Goal: Transaction & Acquisition: Purchase product/service

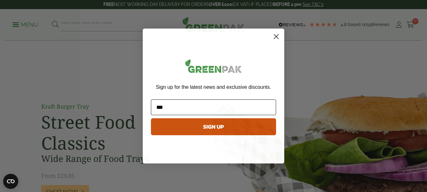
type input "**********"
click at [203, 125] on button "SIGN UP" at bounding box center [213, 126] width 125 height 17
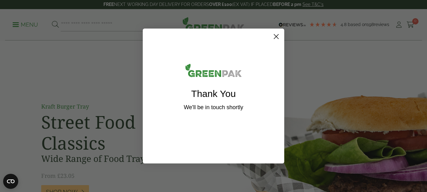
click at [278, 35] on icon "Close dialog" at bounding box center [276, 37] width 4 height 4
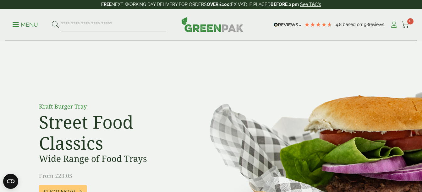
click at [394, 25] on icon at bounding box center [394, 25] width 8 height 6
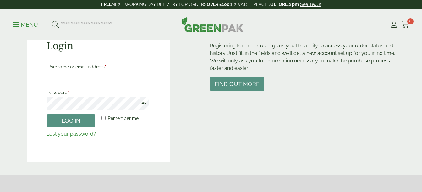
scroll to position [77, 0]
click at [96, 76] on input "Username or email address *" at bounding box center [98, 77] width 102 height 13
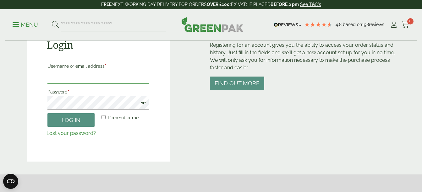
type input "**********"
click at [47, 113] on button "Log in" at bounding box center [70, 120] width 47 height 14
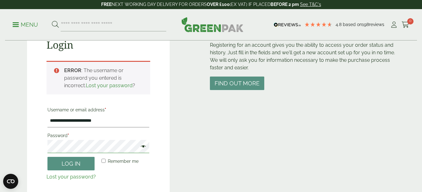
scroll to position [138, 0]
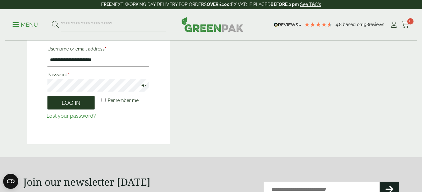
click at [79, 105] on button "Log in" at bounding box center [70, 103] width 47 height 14
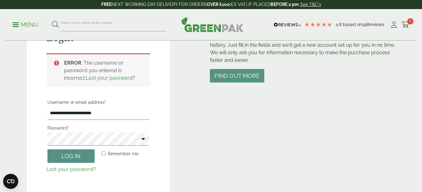
scroll to position [85, 0]
click at [145, 138] on span at bounding box center [142, 140] width 8 height 8
click at [69, 171] on link "Lost your password?" at bounding box center [71, 170] width 49 height 6
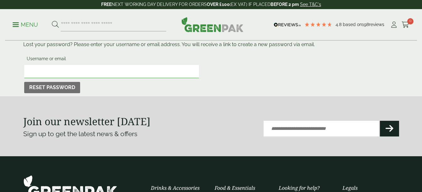
click at [68, 73] on input "Username or email" at bounding box center [111, 71] width 175 height 13
type input "**********"
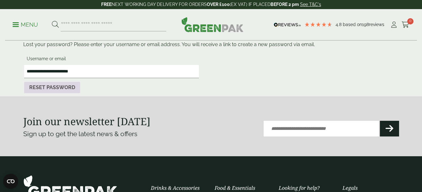
click at [47, 87] on button "Reset password" at bounding box center [52, 87] width 56 height 11
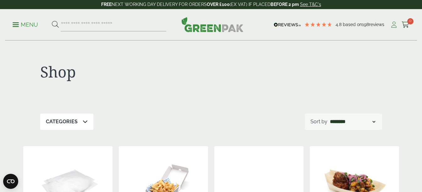
click at [395, 26] on icon at bounding box center [394, 25] width 8 height 6
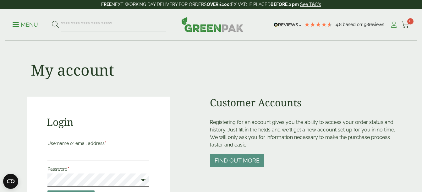
click at [395, 26] on icon at bounding box center [394, 25] width 8 height 6
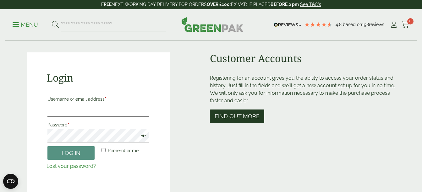
click at [243, 113] on button "Find out more" at bounding box center [237, 117] width 54 height 14
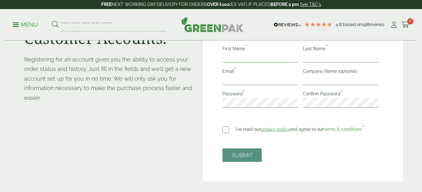
click at [233, 59] on input "First Name *" at bounding box center [260, 57] width 75 height 10
type input "*****"
type input "******"
type input "**********"
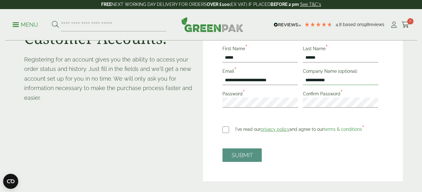
click at [335, 82] on input "**********" at bounding box center [340, 80] width 75 height 10
type input "*"
type input "**********"
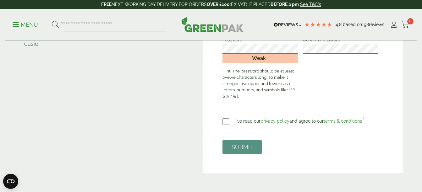
scroll to position [146, 0]
click at [250, 147] on button "SUBMIT" at bounding box center [242, 147] width 39 height 14
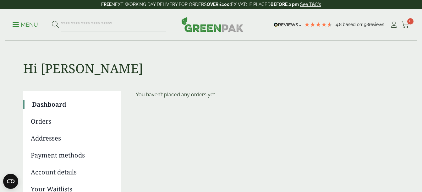
click at [50, 102] on link "Dashboard" at bounding box center [72, 104] width 80 height 9
click at [393, 24] on icon at bounding box center [394, 25] width 8 height 6
click at [27, 25] on p "Menu" at bounding box center [25, 25] width 25 height 8
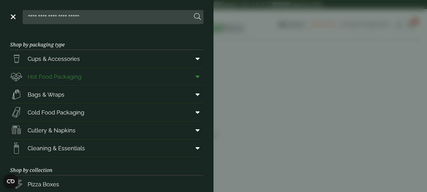
click at [67, 79] on span "Hot Food Packaging" at bounding box center [55, 77] width 54 height 8
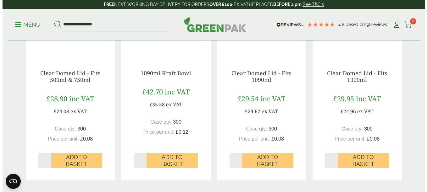
scroll to position [636, 0]
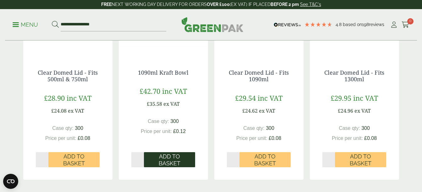
click at [163, 160] on span "Add to Basket" at bounding box center [169, 160] width 42 height 14
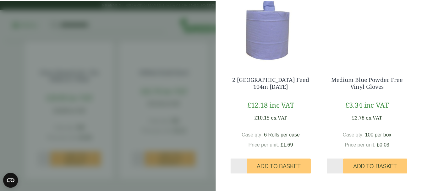
scroll to position [0, 0]
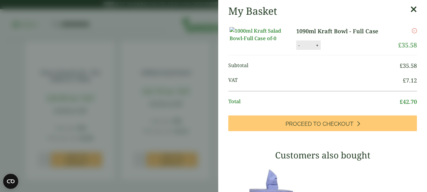
click at [410, 10] on icon at bounding box center [413, 9] width 7 height 9
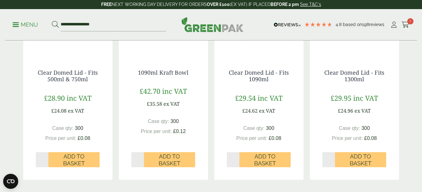
click at [403, 10] on div "**********" at bounding box center [211, 24] width 412 height 31
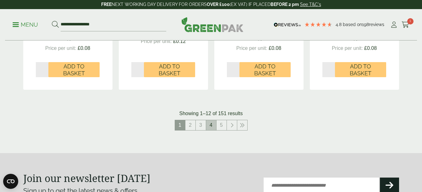
scroll to position [727, 0]
click at [190, 124] on link "2" at bounding box center [190, 125] width 10 height 10
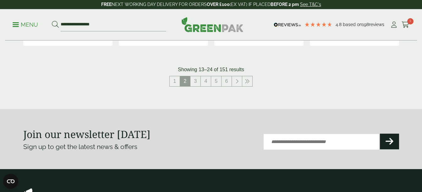
scroll to position [784, 0]
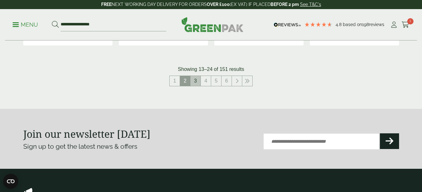
click at [196, 82] on link "3" at bounding box center [195, 81] width 10 height 10
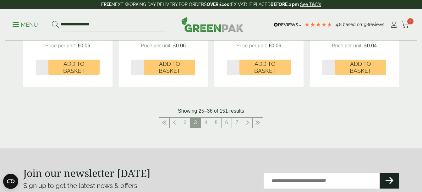
scroll to position [737, 0]
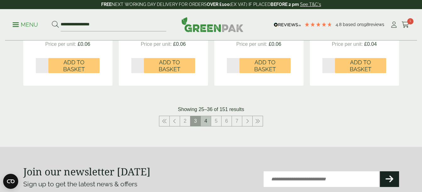
click at [207, 121] on link "4" at bounding box center [206, 121] width 10 height 10
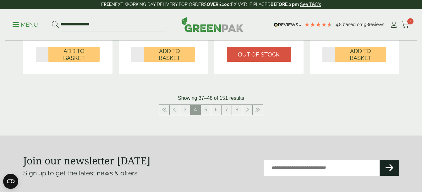
scroll to position [741, 0]
click at [208, 110] on link "5" at bounding box center [206, 110] width 10 height 10
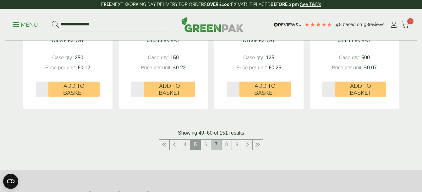
scroll to position [707, 0]
click at [207, 144] on link "6" at bounding box center [206, 145] width 10 height 10
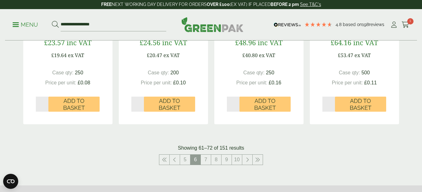
scroll to position [692, 0]
click at [206, 161] on link "7" at bounding box center [206, 160] width 10 height 10
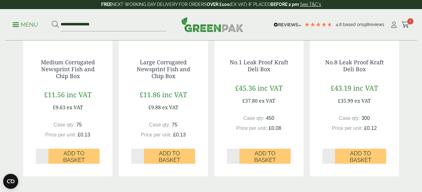
scroll to position [653, 0]
click at [254, 84] on span "£45.36" at bounding box center [245, 87] width 21 height 9
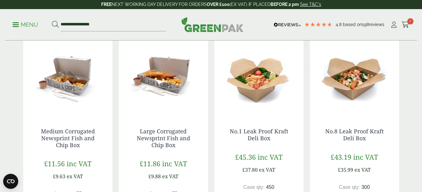
scroll to position [584, 0]
click at [258, 81] on img at bounding box center [258, 76] width 89 height 79
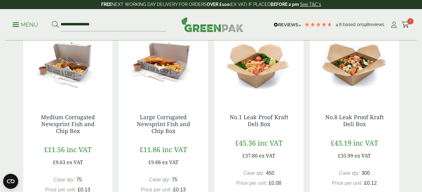
scroll to position [598, 0]
click at [352, 66] on img at bounding box center [354, 62] width 89 height 79
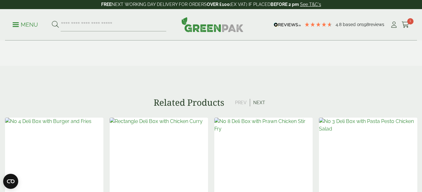
scroll to position [388, 0]
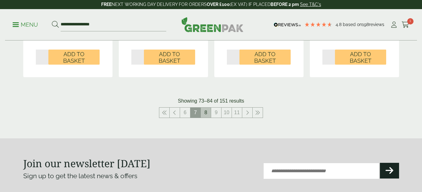
scroll to position [752, 0]
click at [207, 111] on link "8" at bounding box center [206, 113] width 10 height 10
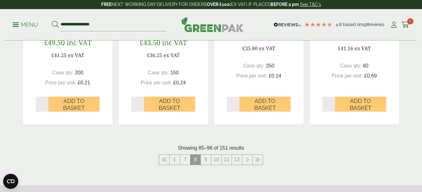
scroll to position [711, 0]
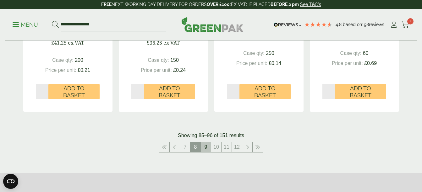
click at [203, 148] on link "9" at bounding box center [206, 147] width 10 height 10
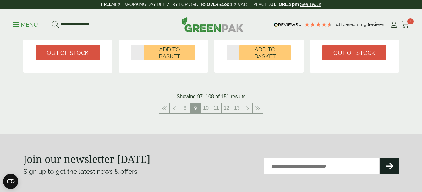
scroll to position [738, 0]
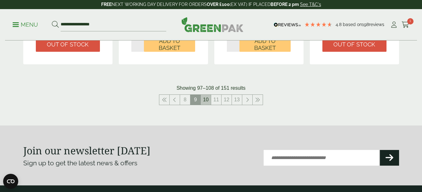
click at [207, 101] on link "10" at bounding box center [206, 100] width 10 height 10
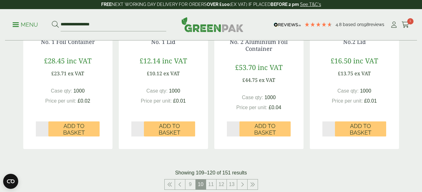
scroll to position [660, 0]
click at [210, 183] on link "11" at bounding box center [211, 184] width 10 height 10
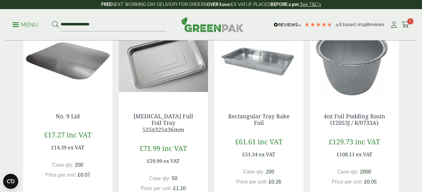
click at [220, 172] on div "Rectangular Tray Bake Foil £61.61 inc VAT £51.34 ex VAT Case qty: 200 Price per…" at bounding box center [258, 162] width 89 height 123
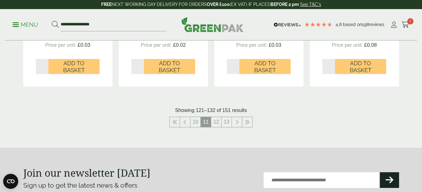
scroll to position [730, 0]
click at [216, 117] on link "12" at bounding box center [216, 122] width 10 height 10
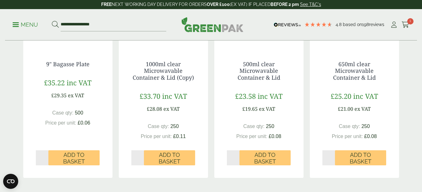
scroll to position [631, 0]
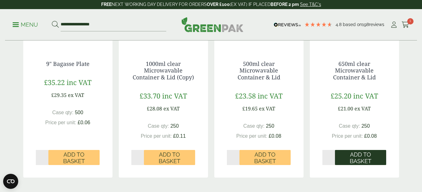
click at [355, 159] on span "Add to Basket" at bounding box center [360, 158] width 42 height 14
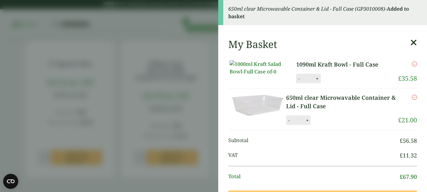
click at [410, 42] on icon at bounding box center [413, 42] width 7 height 9
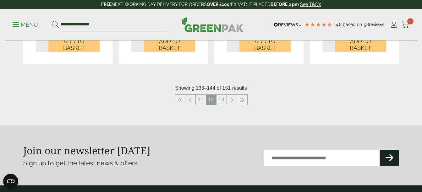
scroll to position [751, 0]
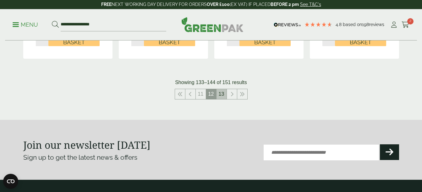
click at [218, 95] on link "13" at bounding box center [222, 94] width 10 height 10
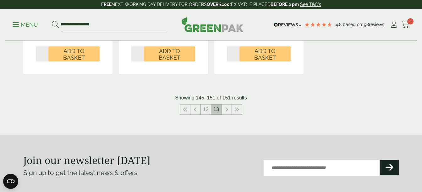
scroll to position [541, 0]
click at [228, 110] on link at bounding box center [227, 109] width 10 height 10
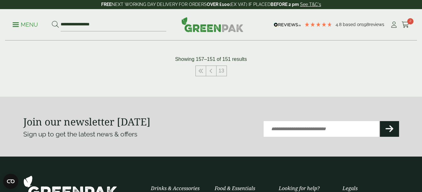
scroll to position [177, 0]
click at [205, 74] on link at bounding box center [201, 71] width 10 height 10
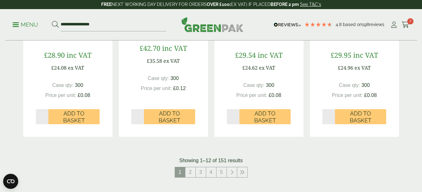
scroll to position [679, 0]
click at [192, 171] on link "2" at bounding box center [190, 172] width 10 height 10
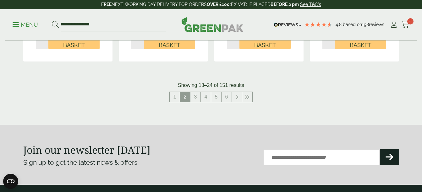
scroll to position [769, 0]
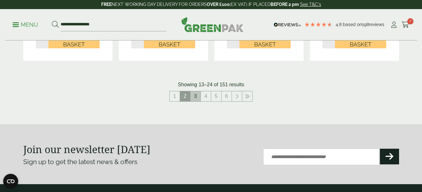
click at [195, 96] on link "3" at bounding box center [195, 96] width 10 height 10
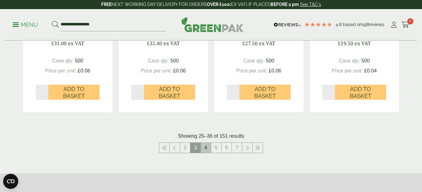
scroll to position [711, 0]
click at [207, 147] on link "4" at bounding box center [206, 148] width 10 height 10
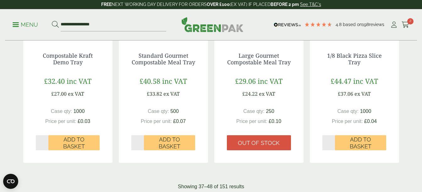
scroll to position [670, 0]
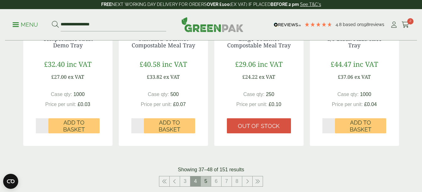
click at [207, 180] on link "5" at bounding box center [206, 182] width 10 height 10
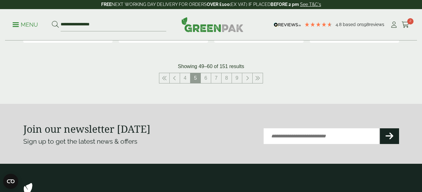
scroll to position [775, 0]
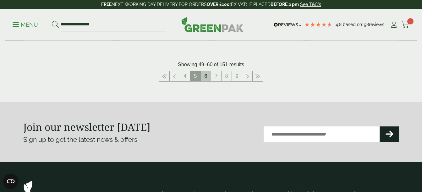
click at [207, 76] on link "6" at bounding box center [206, 76] width 10 height 10
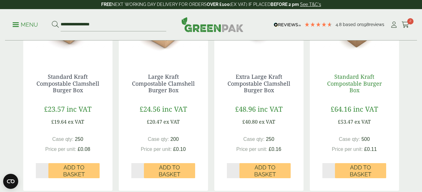
scroll to position [625, 0]
click at [360, 79] on link "Standard Kraft Compostable Burger Box" at bounding box center [354, 83] width 55 height 21
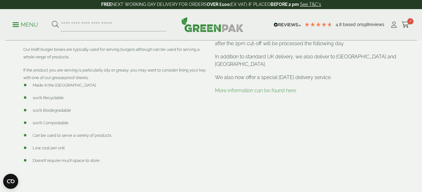
scroll to position [262, 0]
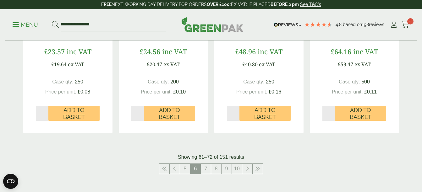
scroll to position [683, 0]
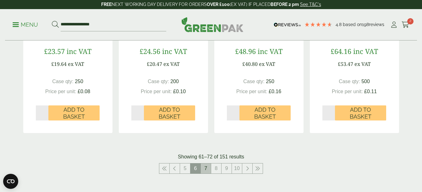
click at [204, 167] on link "7" at bounding box center [206, 169] width 10 height 10
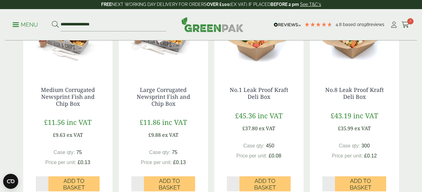
scroll to position [626, 0]
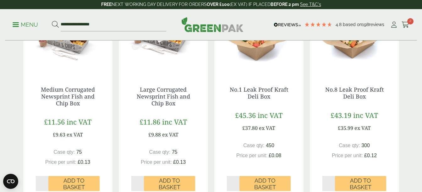
click at [257, 104] on div "No.1 Leak Proof Kraft Deli Box £45.36 inc VAT £37.80 ex VAT Case qty: 450 Price…" at bounding box center [258, 135] width 89 height 123
click at [257, 92] on link "No.1 Leak Proof Kraft Deli Box" at bounding box center [259, 93] width 58 height 14
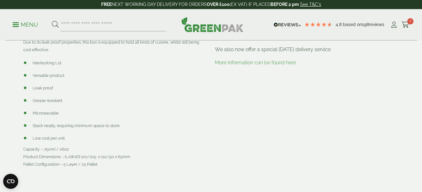
scroll to position [279, 0]
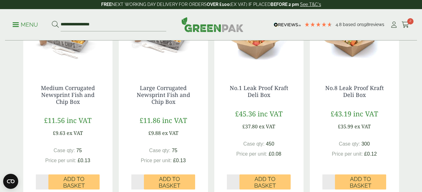
scroll to position [624, 0]
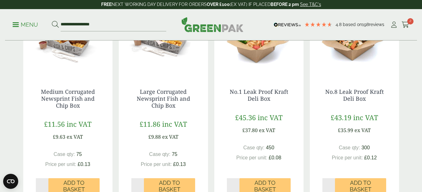
click at [355, 53] on img at bounding box center [354, 36] width 89 height 79
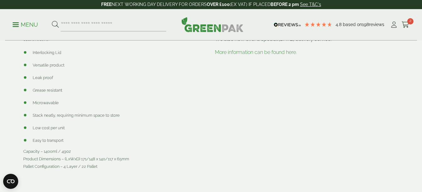
scroll to position [289, 0]
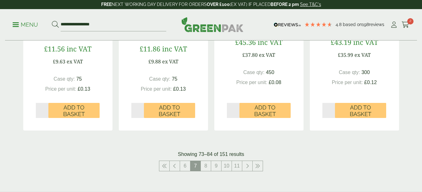
scroll to position [701, 0]
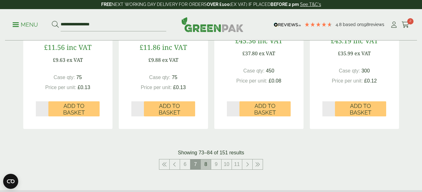
click at [203, 167] on link "8" at bounding box center [206, 165] width 10 height 10
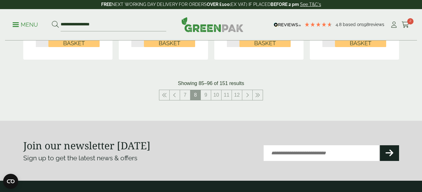
scroll to position [763, 0]
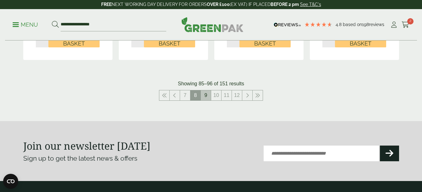
click at [206, 93] on link "9" at bounding box center [206, 96] width 10 height 10
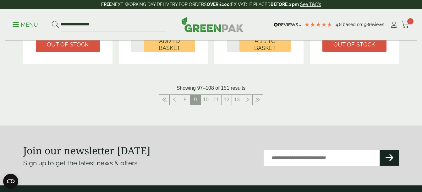
scroll to position [741, 0]
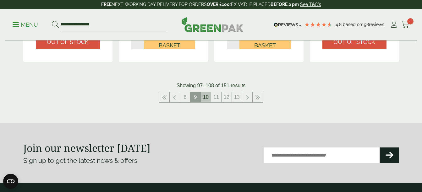
click at [206, 96] on link "10" at bounding box center [206, 97] width 10 height 10
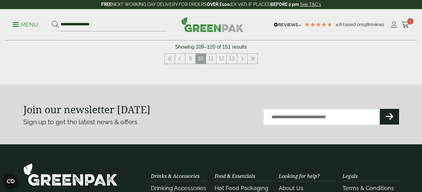
scroll to position [794, 0]
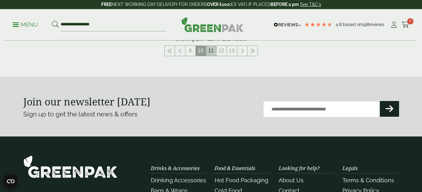
click at [211, 51] on link "11" at bounding box center [211, 51] width 10 height 10
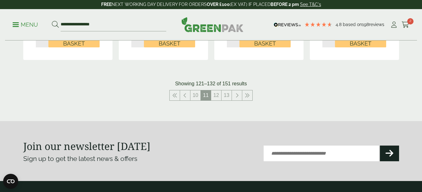
scroll to position [756, 0]
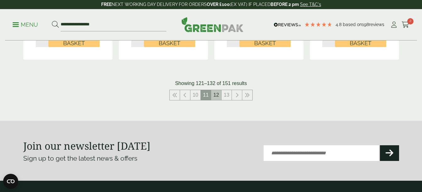
click at [217, 90] on link "12" at bounding box center [216, 95] width 10 height 10
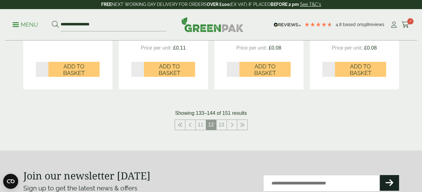
scroll to position [732, 0]
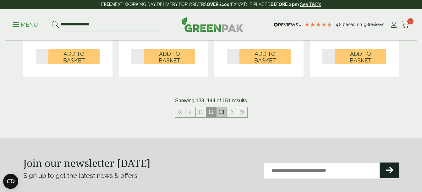
click at [222, 114] on link "13" at bounding box center [222, 112] width 10 height 10
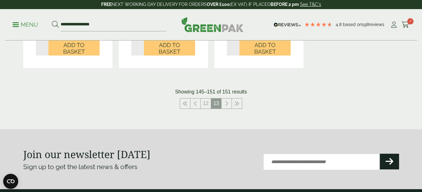
scroll to position [538, 0]
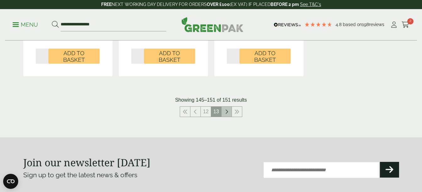
click at [225, 114] on link at bounding box center [227, 112] width 10 height 10
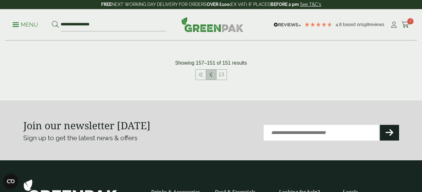
scroll to position [174, 0]
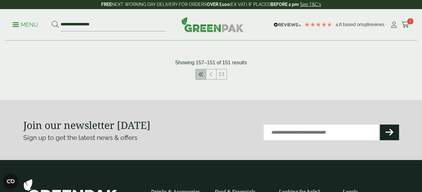
click at [203, 75] on icon at bounding box center [200, 74] width 5 height 5
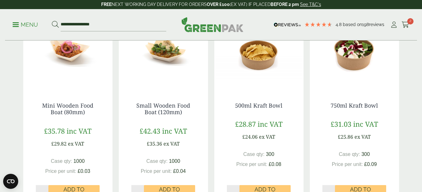
scroll to position [395, 0]
click at [355, 60] on img at bounding box center [354, 50] width 89 height 79
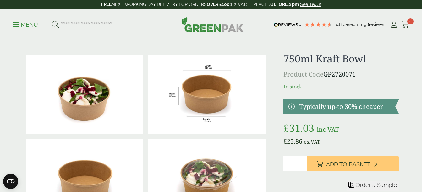
scroll to position [7, 0]
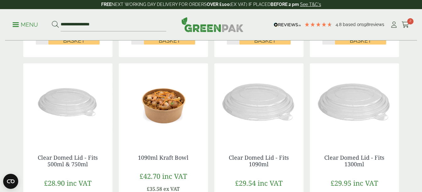
scroll to position [567, 0]
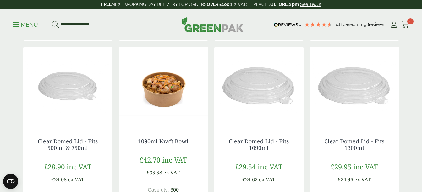
click at [164, 103] on img at bounding box center [163, 86] width 89 height 79
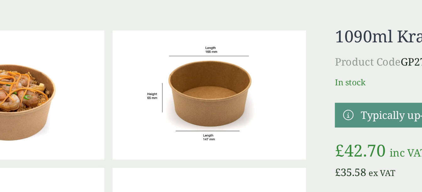
click at [203, 114] on img at bounding box center [207, 102] width 118 height 79
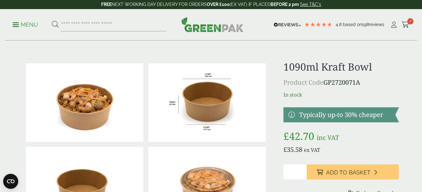
click at [148, 63] on link at bounding box center [207, 102] width 118 height 79
click at [407, 24] on icon at bounding box center [406, 25] width 8 height 6
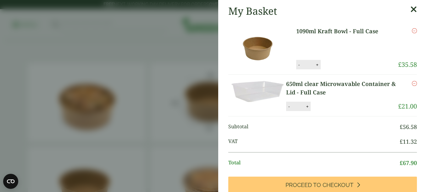
click at [168, 34] on aside "My Basket 1090ml Kraft Bowl - Full Case 1090ml Kraft Bowl - Full Case quantity …" at bounding box center [213, 96] width 427 height 192
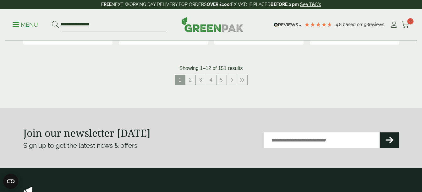
scroll to position [773, 0]
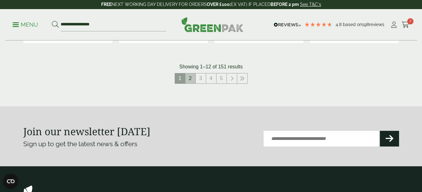
click at [191, 80] on link "2" at bounding box center [190, 79] width 10 height 10
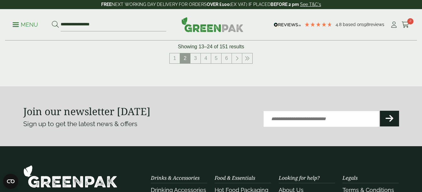
scroll to position [806, 0]
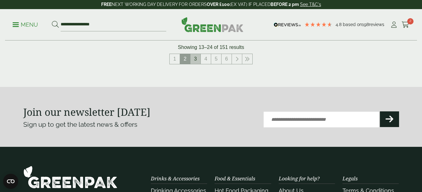
click at [198, 62] on link "3" at bounding box center [195, 59] width 10 height 10
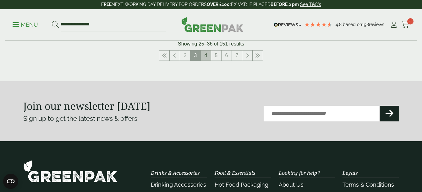
scroll to position [805, 0]
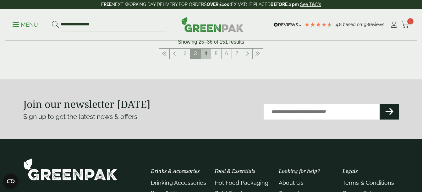
click at [206, 54] on link "4" at bounding box center [206, 54] width 10 height 10
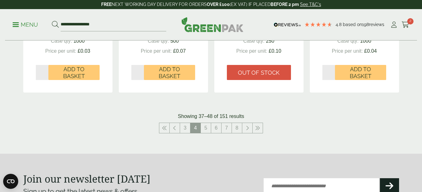
scroll to position [734, 0]
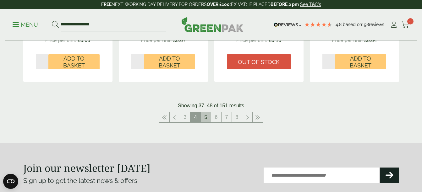
click at [203, 115] on link "5" at bounding box center [206, 118] width 10 height 10
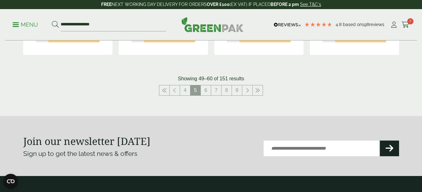
scroll to position [762, 0]
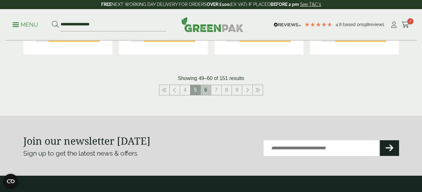
click at [207, 89] on link "6" at bounding box center [206, 90] width 10 height 10
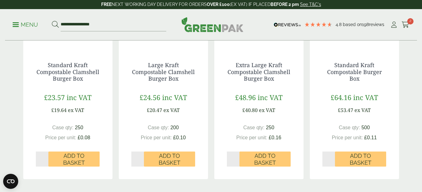
scroll to position [637, 0]
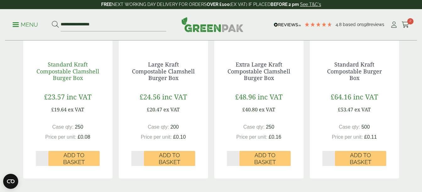
click at [84, 68] on link "Standard Kraft Compostable Clamshell Burger Box" at bounding box center [67, 71] width 63 height 21
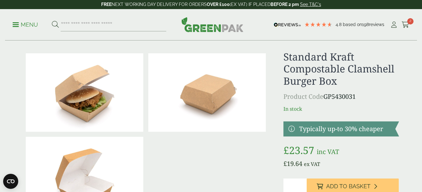
scroll to position [8, 0]
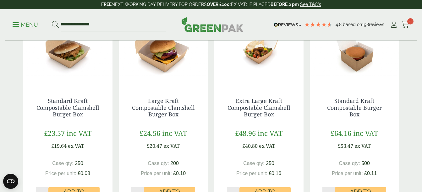
scroll to position [601, 0]
click at [160, 97] on link "Large Kraft Compostable Clamshell Burger Box" at bounding box center [163, 107] width 63 height 21
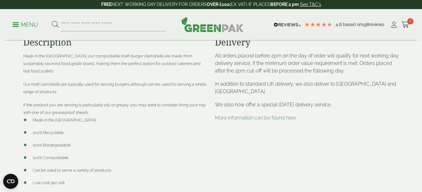
scroll to position [234, 0]
click at [254, 118] on link "More information can be found here." at bounding box center [256, 118] width 82 height 6
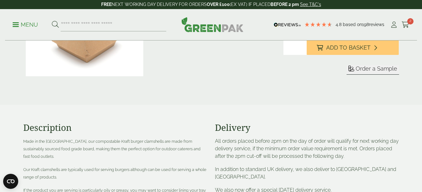
scroll to position [151, 0]
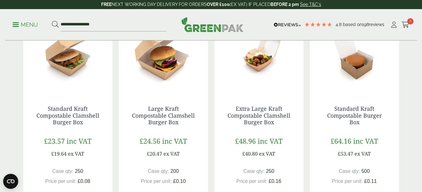
scroll to position [593, 0]
click at [267, 117] on link "Extra Large Kraft Compostable Clamshell Burger Box" at bounding box center [259, 115] width 63 height 21
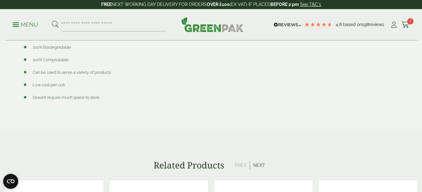
scroll to position [333, 0]
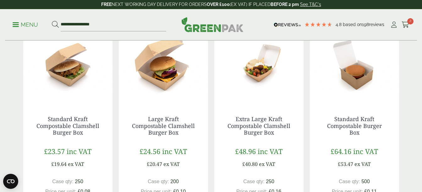
scroll to position [583, 0]
click at [361, 117] on link "Standard Kraft Compostable Burger Box" at bounding box center [354, 125] width 55 height 21
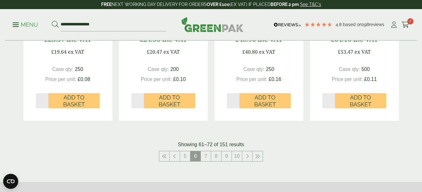
scroll to position [696, 0]
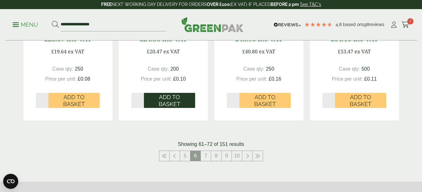
click at [171, 105] on span "Add to Basket" at bounding box center [169, 101] width 42 height 14
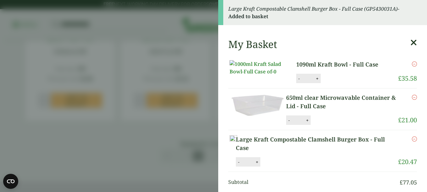
click at [410, 42] on icon at bounding box center [413, 42] width 7 height 9
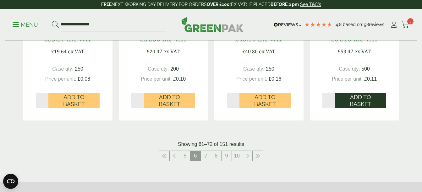
click at [359, 101] on span "Add to Basket" at bounding box center [360, 101] width 42 height 14
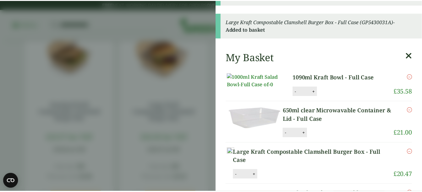
scroll to position [0, 0]
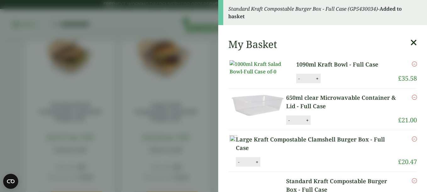
click at [410, 42] on icon at bounding box center [413, 42] width 7 height 9
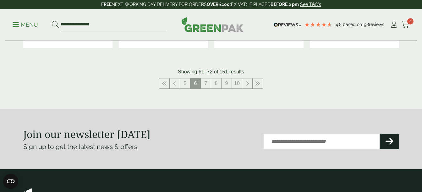
scroll to position [771, 0]
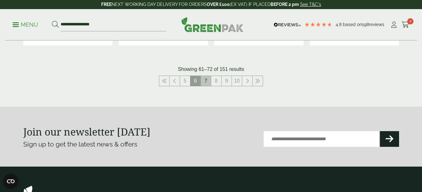
click at [207, 81] on link "7" at bounding box center [206, 81] width 10 height 10
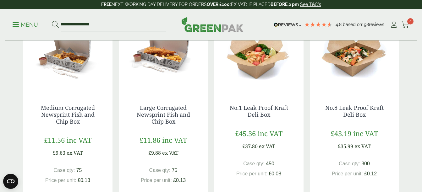
scroll to position [608, 0]
click at [261, 56] on img at bounding box center [258, 52] width 89 height 79
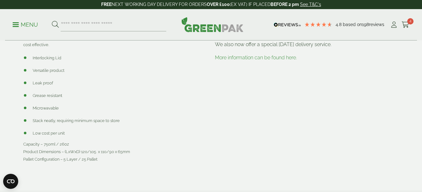
scroll to position [298, 0]
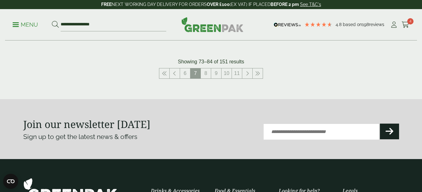
scroll to position [792, 0]
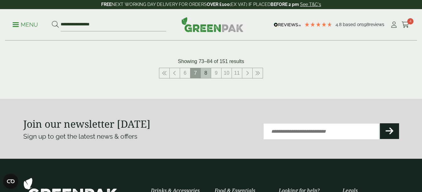
click at [206, 73] on link "8" at bounding box center [206, 73] width 10 height 10
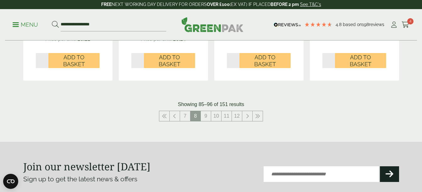
scroll to position [743, 0]
click at [205, 116] on link "9" at bounding box center [206, 116] width 10 height 10
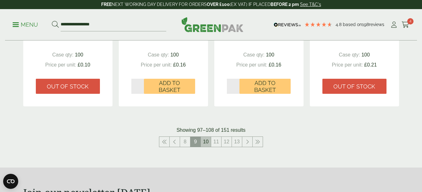
scroll to position [696, 0]
click at [206, 146] on link "10" at bounding box center [206, 142] width 10 height 10
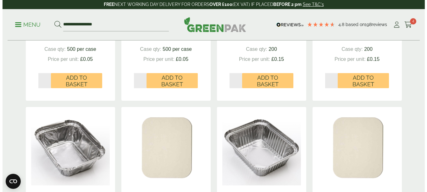
scroll to position [505, 0]
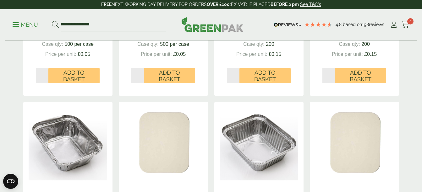
click at [23, 26] on p "Menu" at bounding box center [25, 25] width 25 height 8
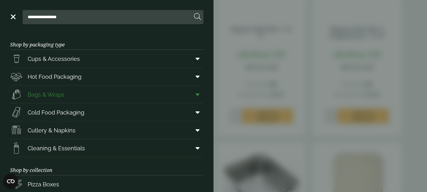
click at [58, 96] on span "Bags & Wraps" at bounding box center [46, 95] width 37 height 8
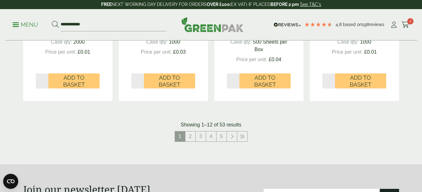
scroll to position [699, 0]
click at [192, 134] on link "2" at bounding box center [190, 136] width 10 height 10
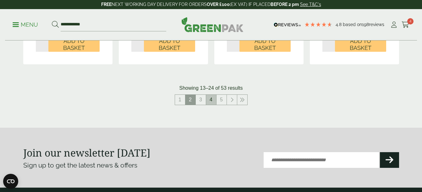
scroll to position [721, 0]
click at [201, 97] on link "3" at bounding box center [201, 100] width 10 height 10
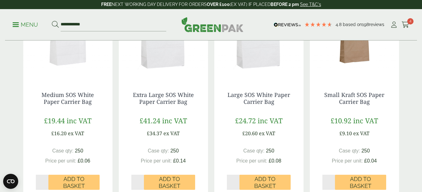
scroll to position [373, 0]
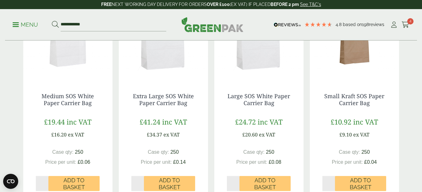
click at [360, 66] on img at bounding box center [354, 41] width 89 height 79
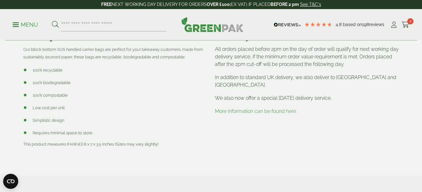
scroll to position [229, 0]
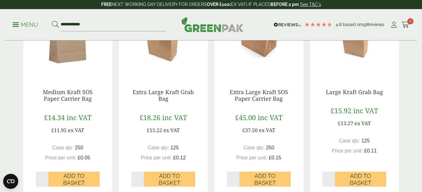
scroll to position [590, 0]
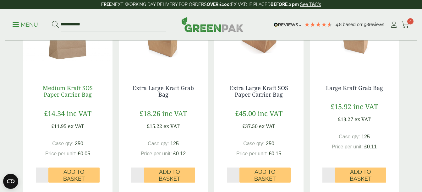
click at [74, 88] on link "Medium Kraft SOS Paper Carrier Bag" at bounding box center [68, 91] width 50 height 14
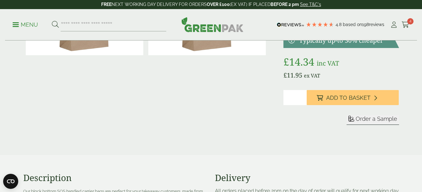
scroll to position [86, 0]
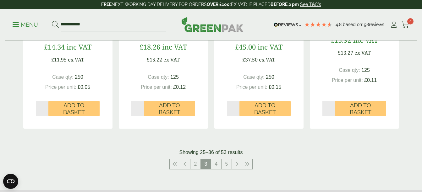
scroll to position [655, 0]
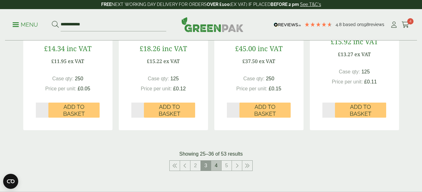
click at [215, 164] on link "4" at bounding box center [216, 166] width 10 height 10
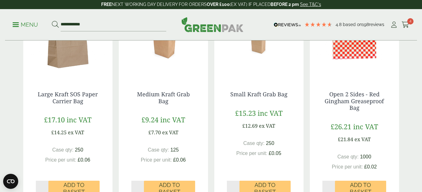
scroll to position [167, 0]
click at [73, 92] on link "Large Kraft SOS Paper Carrier Bag" at bounding box center [68, 97] width 60 height 14
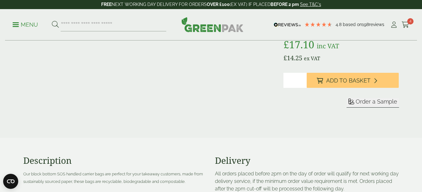
scroll to position [105, 0]
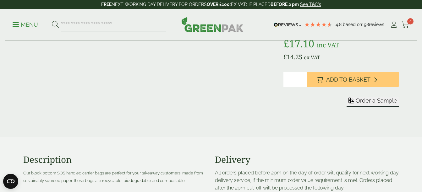
drag, startPoint x: 326, startPoint y: 79, endPoint x: 118, endPoint y: 45, distance: 210.7
click at [326, 79] on span "Add to Basket" at bounding box center [348, 79] width 44 height 7
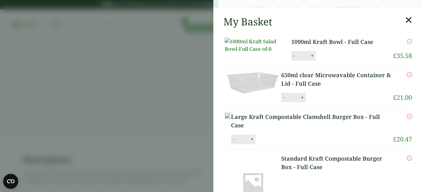
scroll to position [9, 0]
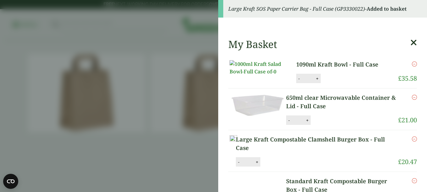
click at [410, 43] on icon at bounding box center [413, 42] width 7 height 9
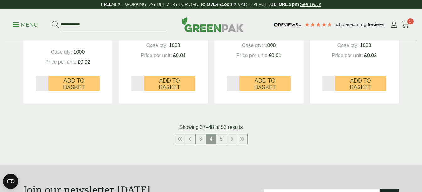
scroll to position [689, 0]
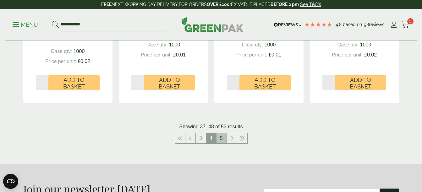
click at [219, 139] on link "5" at bounding box center [222, 139] width 10 height 10
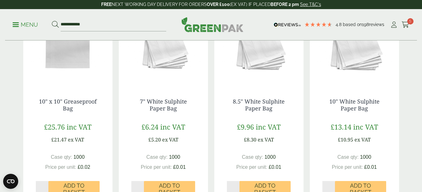
scroll to position [112, 0]
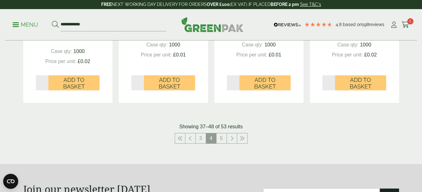
scroll to position [875, 0]
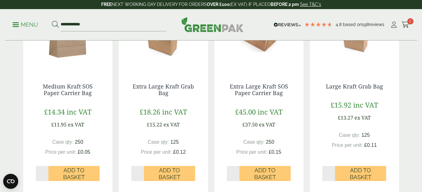
scroll to position [591, 0]
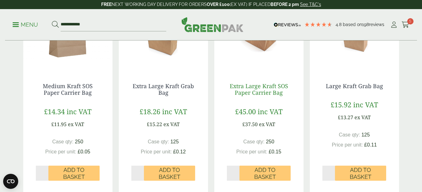
click at [261, 92] on link "Extra Large Kraft SOS Paper Carrier Bag" at bounding box center [259, 89] width 58 height 14
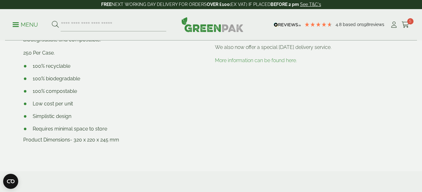
scroll to position [282, 0]
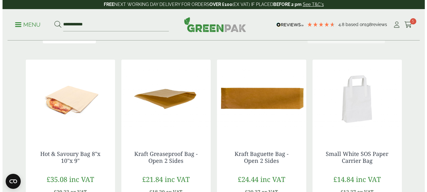
scroll to position [119, 0]
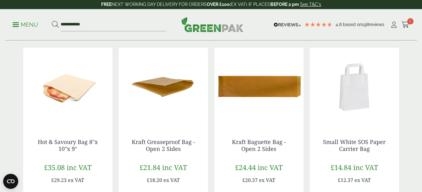
click at [28, 26] on p "Menu" at bounding box center [25, 25] width 25 height 8
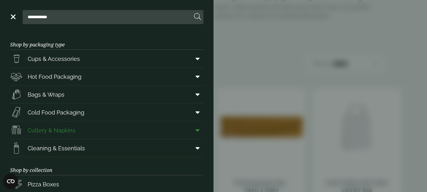
click at [50, 129] on span "Cutlery & Napkins" at bounding box center [52, 130] width 48 height 8
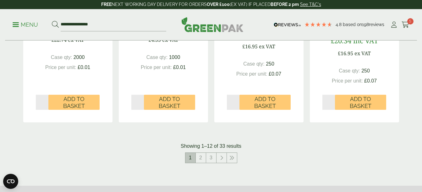
scroll to position [685, 0]
click at [202, 158] on link "2" at bounding box center [201, 158] width 10 height 10
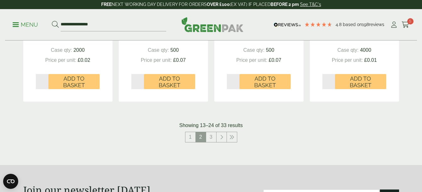
scroll to position [699, 0]
click at [211, 138] on link "3" at bounding box center [211, 137] width 10 height 10
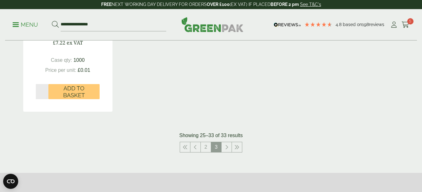
scroll to position [683, 0]
click at [204, 146] on link "2" at bounding box center [206, 147] width 10 height 10
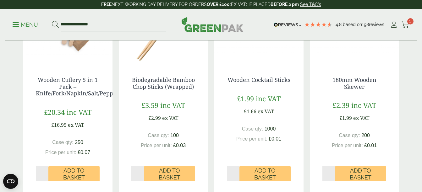
scroll to position [192, 0]
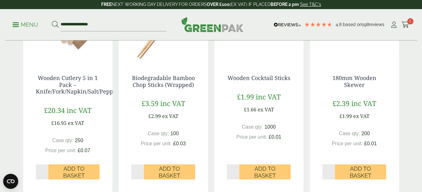
click at [139, 171] on input "*" at bounding box center [137, 172] width 13 height 15
click at [142, 171] on input "*" at bounding box center [137, 172] width 13 height 15
type input "*"
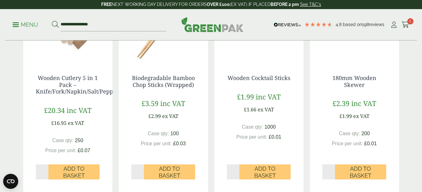
click at [142, 170] on input "*" at bounding box center [137, 172] width 13 height 15
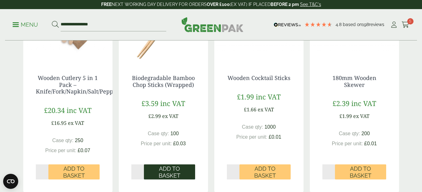
click at [160, 171] on span "Add to Basket" at bounding box center [169, 173] width 42 height 14
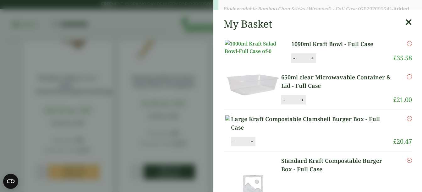
scroll to position [155, 0]
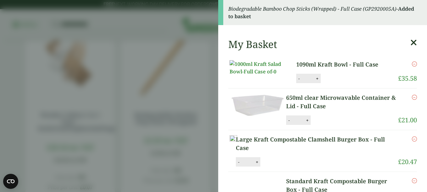
click at [410, 42] on icon at bounding box center [413, 42] width 7 height 9
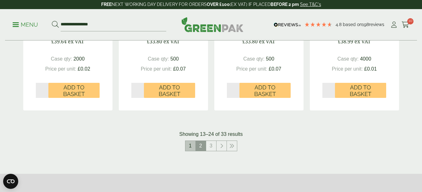
scroll to position [690, 0]
click at [190, 146] on link "1" at bounding box center [190, 146] width 10 height 10
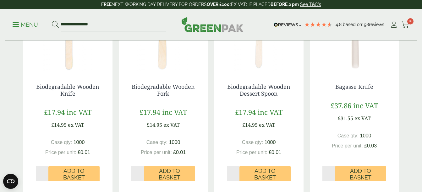
scroll to position [184, 0]
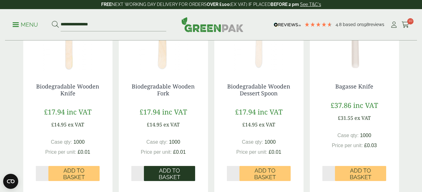
click at [171, 173] on span "Add to Basket" at bounding box center [169, 175] width 42 height 14
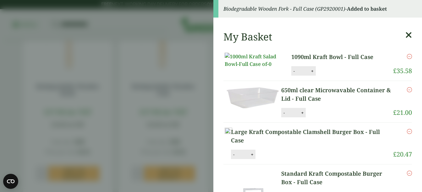
scroll to position [153, 0]
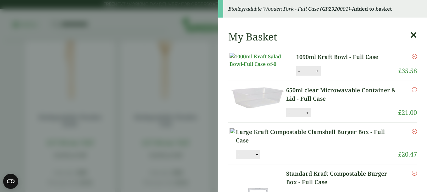
click at [410, 35] on icon at bounding box center [413, 35] width 7 height 9
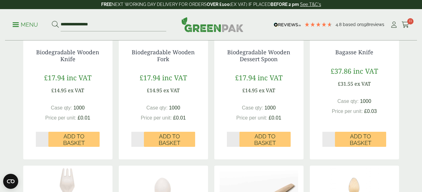
scroll to position [219, 0]
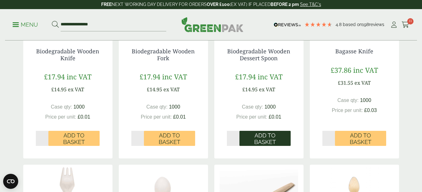
click at [265, 141] on span "Add to Basket" at bounding box center [265, 139] width 42 height 14
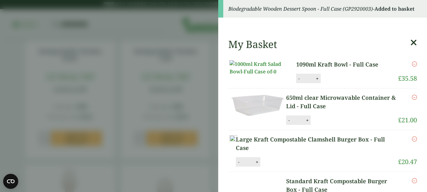
click at [410, 44] on icon at bounding box center [413, 42] width 7 height 9
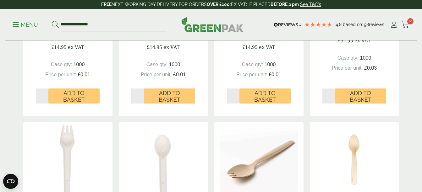
scroll to position [264, 0]
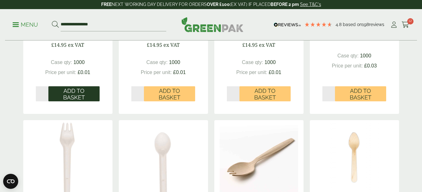
click at [75, 96] on span "Add to Basket" at bounding box center [74, 95] width 42 height 14
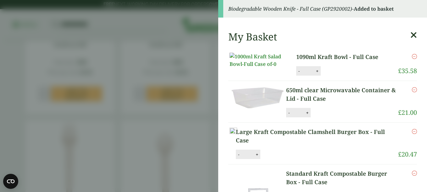
click at [410, 35] on icon at bounding box center [413, 35] width 7 height 9
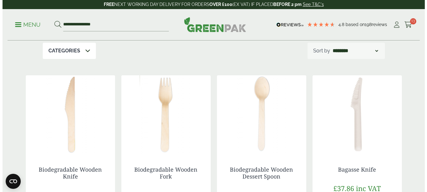
scroll to position [99, 0]
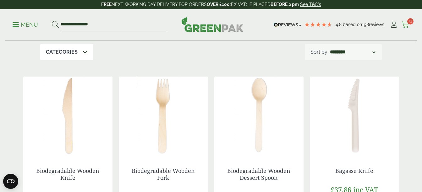
click at [409, 24] on span "13" at bounding box center [410, 21] width 6 height 6
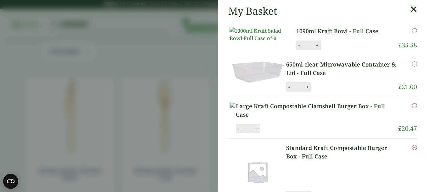
click at [308, 32] on link "1090ml Kraft Bowl - Full Case" at bounding box center [342, 31] width 92 height 8
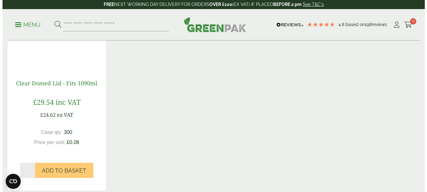
scroll to position [603, 0]
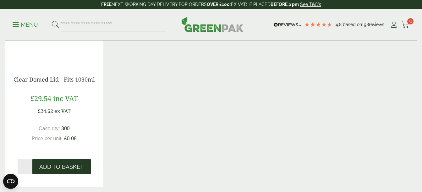
click at [57, 165] on span "Add to Basket" at bounding box center [61, 167] width 44 height 7
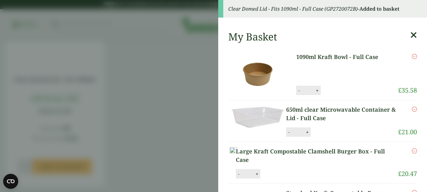
click at [410, 35] on icon at bounding box center [413, 35] width 7 height 9
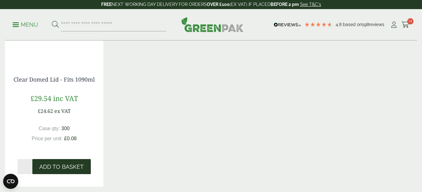
click at [69, 170] on span "Add to Basket" at bounding box center [61, 167] width 44 height 7
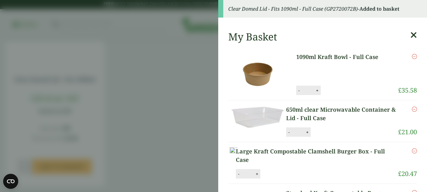
click at [314, 90] on button "+" at bounding box center [317, 90] width 6 height 5
type input "*"
click at [334, 92] on button "Update" at bounding box center [337, 90] width 31 height 9
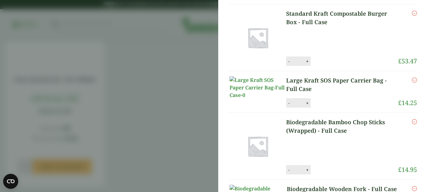
scroll to position [0, 0]
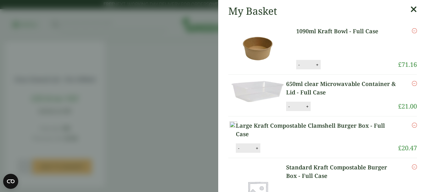
click at [300, 31] on link "1090ml Kraft Bowl - Full Case" at bounding box center [342, 31] width 92 height 8
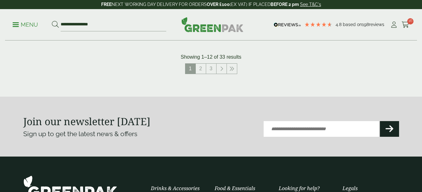
scroll to position [779, 0]
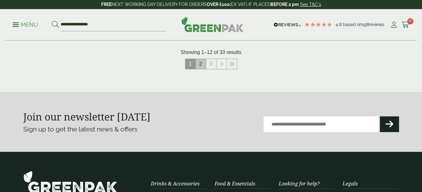
click at [198, 64] on link "2" at bounding box center [201, 64] width 10 height 10
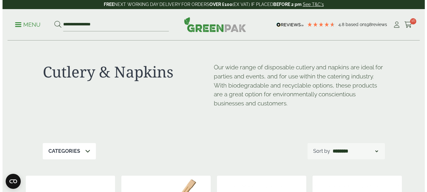
scroll to position [0, 0]
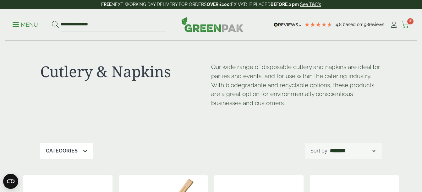
click at [409, 21] on span "16" at bounding box center [410, 21] width 6 height 6
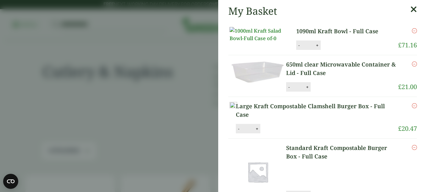
click at [260, 42] on img at bounding box center [257, 34] width 57 height 15
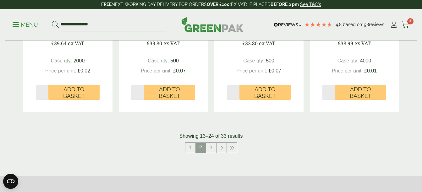
scroll to position [696, 0]
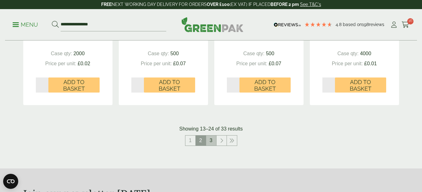
click at [209, 143] on link "3" at bounding box center [211, 141] width 10 height 10
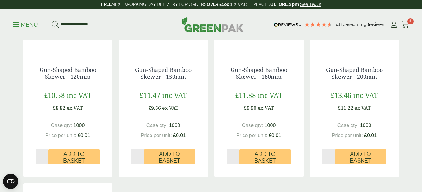
scroll to position [409, 0]
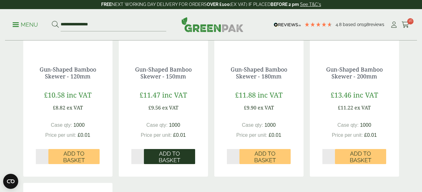
click at [165, 155] on span "Add to Basket" at bounding box center [169, 158] width 42 height 14
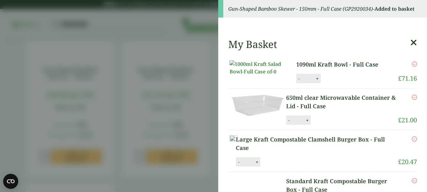
click at [410, 43] on icon at bounding box center [413, 42] width 7 height 9
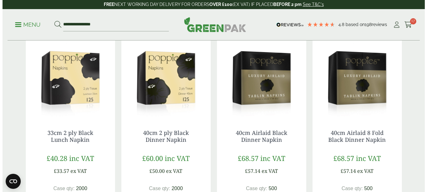
scroll to position [91, 0]
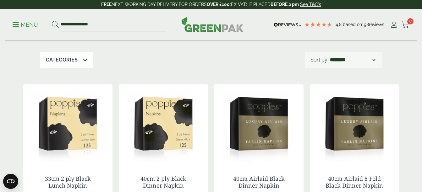
click at [21, 23] on p "Menu" at bounding box center [25, 25] width 25 height 8
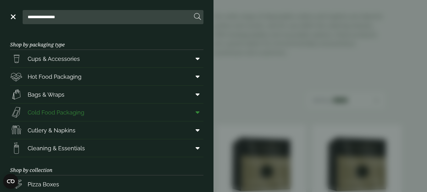
click at [52, 116] on span "Cold Food Packaging" at bounding box center [56, 112] width 57 height 8
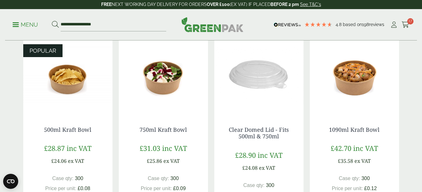
click at [355, 75] on img at bounding box center [354, 75] width 89 height 79
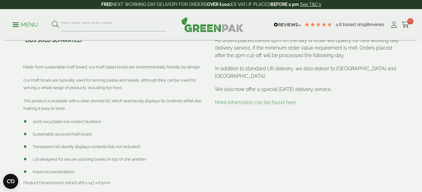
scroll to position [321, 0]
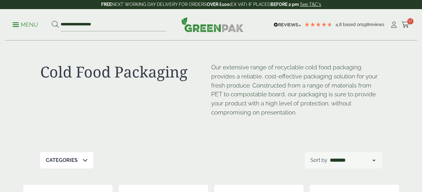
click at [18, 23] on p "Menu" at bounding box center [25, 25] width 25 height 8
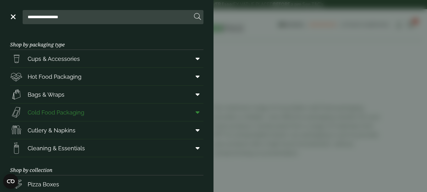
click at [52, 114] on span "Cold Food Packaging" at bounding box center [56, 112] width 57 height 8
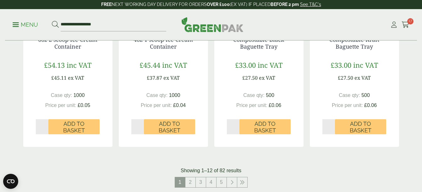
scroll to position [656, 0]
click at [192, 182] on link "2" at bounding box center [190, 182] width 10 height 10
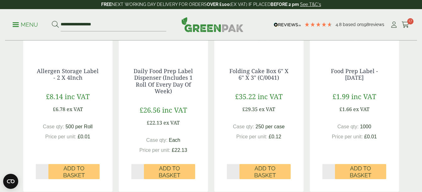
scroll to position [423, 0]
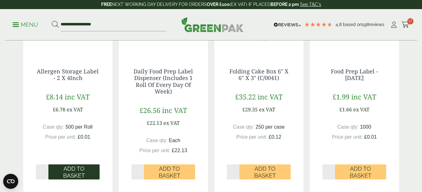
click at [61, 169] on span "Add to Basket" at bounding box center [74, 173] width 42 height 14
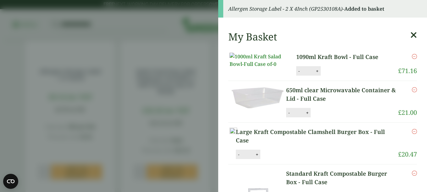
click at [410, 36] on icon at bounding box center [413, 35] width 7 height 9
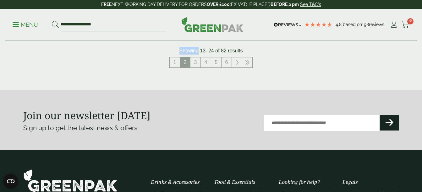
scroll to position [790, 0]
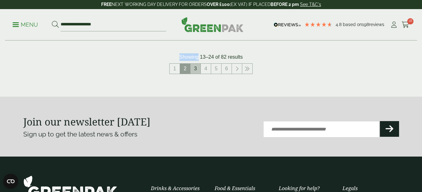
click at [197, 70] on link "3" at bounding box center [195, 69] width 10 height 10
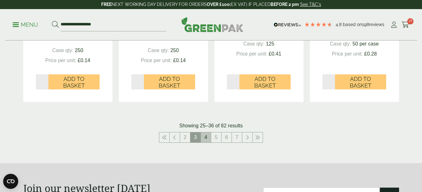
scroll to position [700, 0]
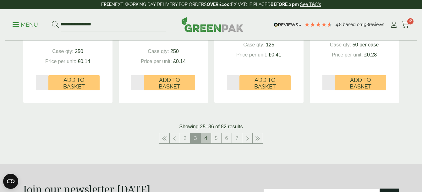
click at [205, 138] on link "4" at bounding box center [206, 139] width 10 height 10
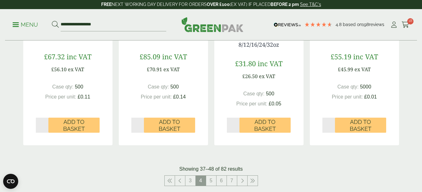
click at [205, 138] on div "32oz r PET Deli Container £85.09 inc VAT £70.91 ex VAT Case qty: 500 Price per …" at bounding box center [163, 76] width 89 height 123
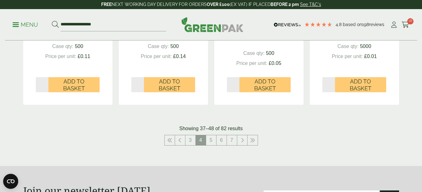
scroll to position [741, 0]
click at [212, 143] on link "5" at bounding box center [211, 140] width 10 height 10
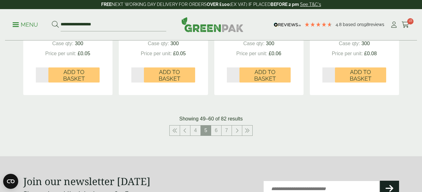
scroll to position [708, 0]
click at [214, 130] on link "6" at bounding box center [216, 130] width 10 height 10
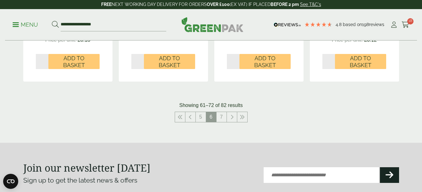
scroll to position [729, 0]
click at [219, 119] on link "7" at bounding box center [222, 117] width 10 height 10
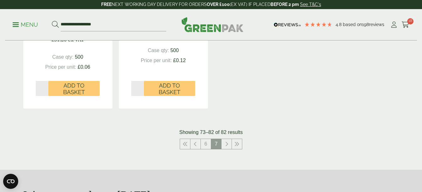
scroll to position [696, 0]
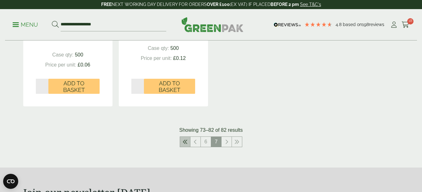
click at [185, 140] on icon at bounding box center [185, 142] width 5 height 5
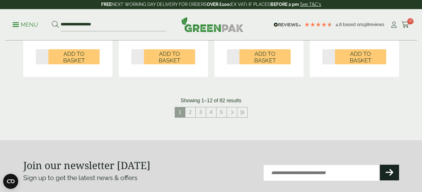
scroll to position [727, 0]
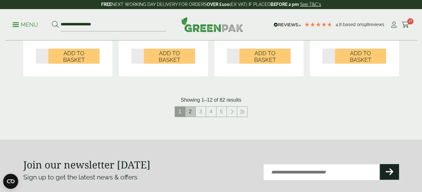
click at [188, 112] on link "2" at bounding box center [190, 112] width 10 height 10
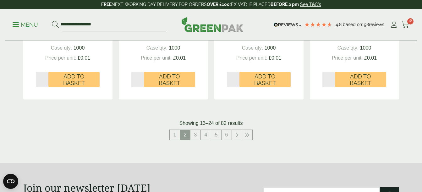
scroll to position [725, 0]
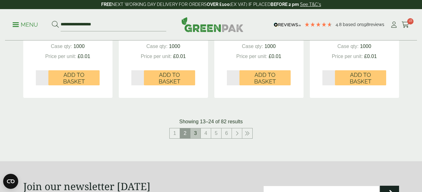
click at [195, 135] on link "3" at bounding box center [195, 134] width 10 height 10
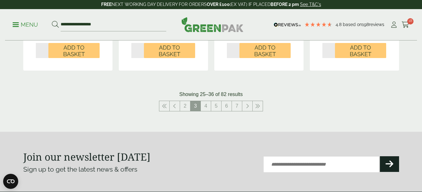
scroll to position [733, 0]
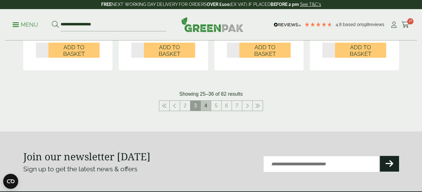
click at [205, 108] on link "4" at bounding box center [206, 106] width 10 height 10
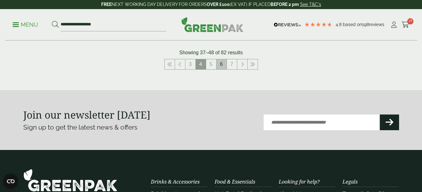
scroll to position [817, 0]
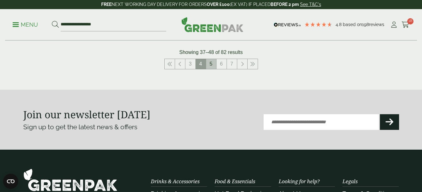
click at [211, 68] on link "5" at bounding box center [211, 64] width 10 height 10
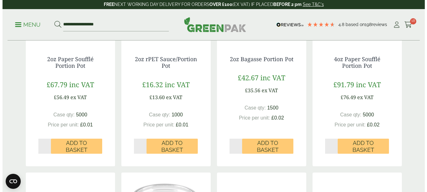
scroll to position [203, 0]
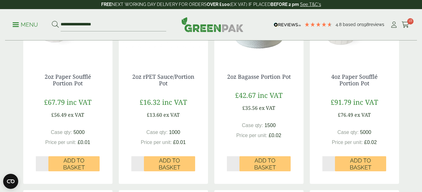
click at [15, 24] on span at bounding box center [16, 24] width 6 height 1
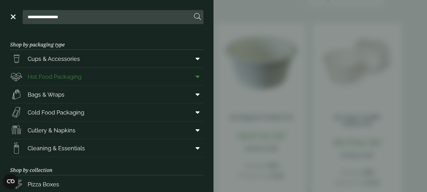
click at [65, 76] on span "Hot Food Packaging" at bounding box center [55, 77] width 54 height 8
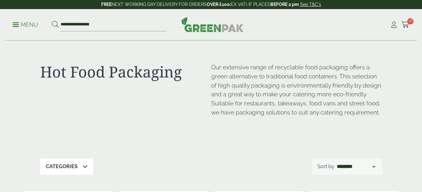
click at [25, 26] on p "Menu" at bounding box center [25, 25] width 25 height 8
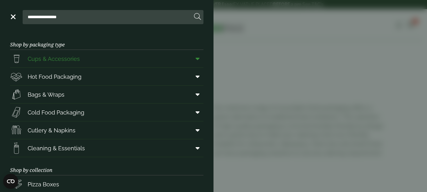
click at [34, 58] on span "Cups & Accessories" at bounding box center [54, 59] width 52 height 8
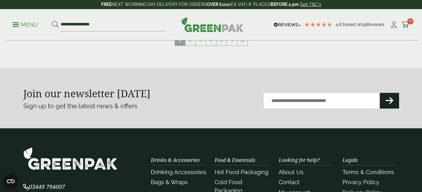
scroll to position [771, 0]
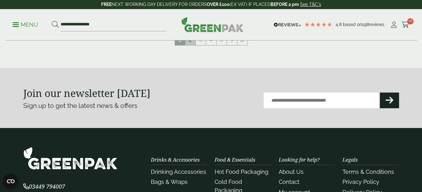
click at [191, 44] on link "2" at bounding box center [190, 40] width 10 height 10
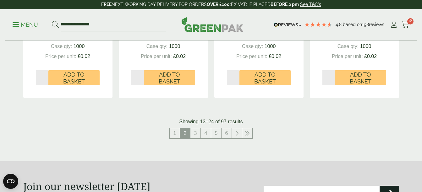
scroll to position [678, 0]
click at [195, 134] on link "3" at bounding box center [195, 133] width 10 height 10
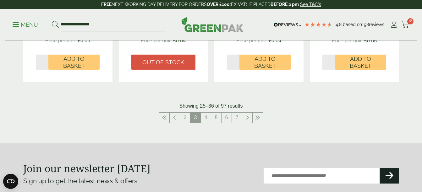
scroll to position [694, 0]
click at [207, 119] on link "4" at bounding box center [206, 118] width 10 height 10
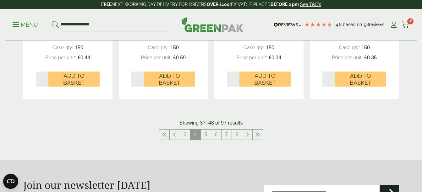
scroll to position [697, 0]
click at [207, 134] on link "5" at bounding box center [206, 134] width 10 height 10
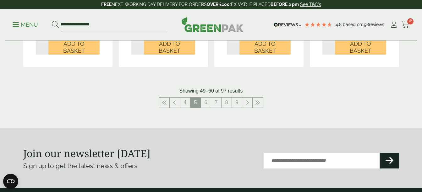
scroll to position [709, 0]
click at [206, 102] on link "6" at bounding box center [206, 102] width 10 height 10
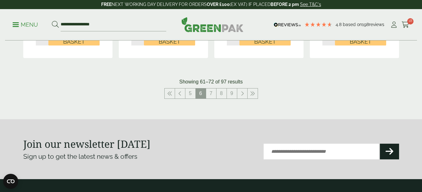
scroll to position [739, 0]
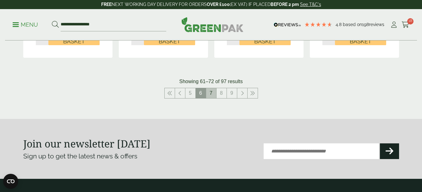
click at [212, 88] on link "7" at bounding box center [211, 93] width 10 height 10
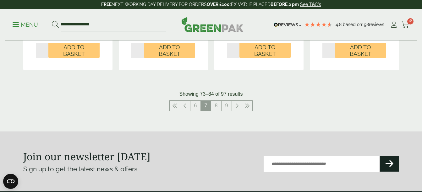
scroll to position [720, 0]
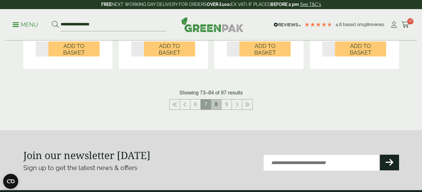
click at [216, 105] on link "8" at bounding box center [216, 105] width 10 height 10
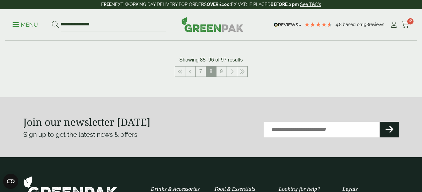
scroll to position [746, 0]
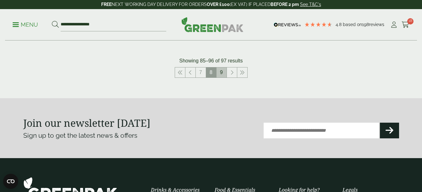
click at [220, 72] on link "9" at bounding box center [222, 73] width 10 height 10
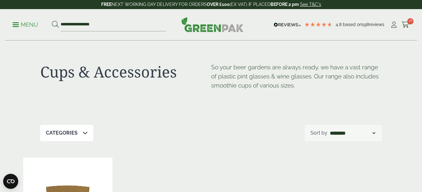
click at [27, 20] on ul "**********" at bounding box center [90, 24] width 154 height 13
click at [22, 24] on p "Menu" at bounding box center [25, 25] width 25 height 8
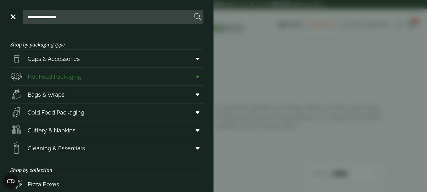
click at [59, 77] on span "Hot Food Packaging" at bounding box center [55, 77] width 54 height 8
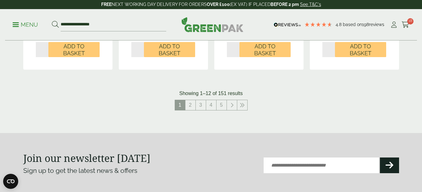
scroll to position [747, 0]
click at [191, 106] on link "2" at bounding box center [190, 105] width 10 height 10
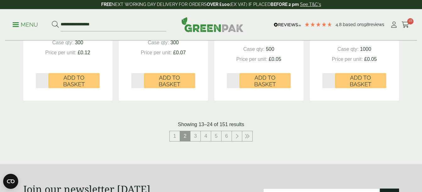
scroll to position [730, 0]
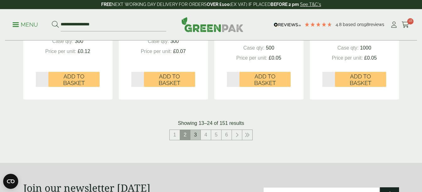
click at [195, 137] on link "3" at bounding box center [195, 135] width 10 height 10
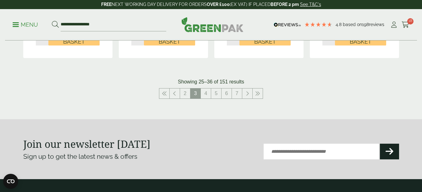
scroll to position [765, 0]
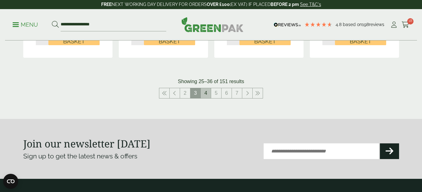
click at [206, 94] on link "4" at bounding box center [206, 93] width 10 height 10
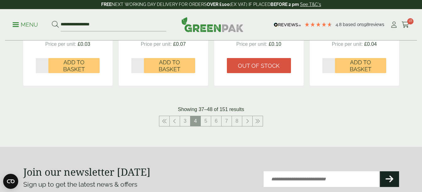
scroll to position [732, 0]
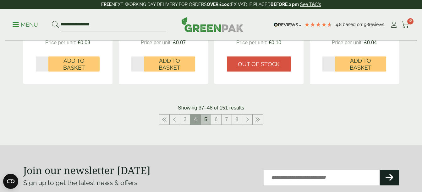
click at [206, 121] on link "5" at bounding box center [206, 120] width 10 height 10
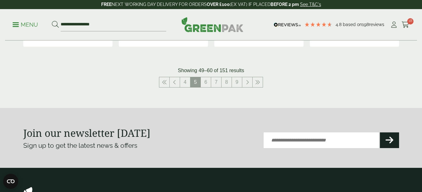
scroll to position [770, 0]
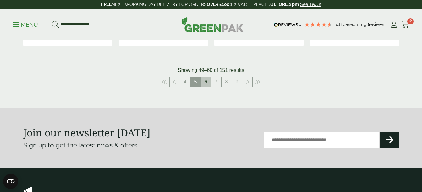
click at [208, 81] on link "6" at bounding box center [206, 82] width 10 height 10
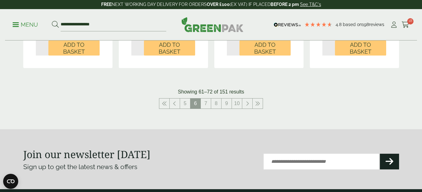
scroll to position [748, 0]
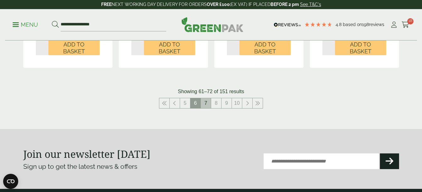
click at [205, 103] on link "7" at bounding box center [206, 103] width 10 height 10
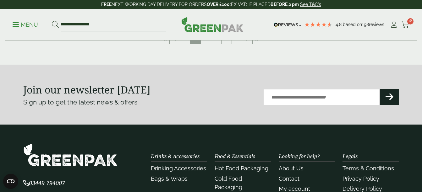
scroll to position [827, 0]
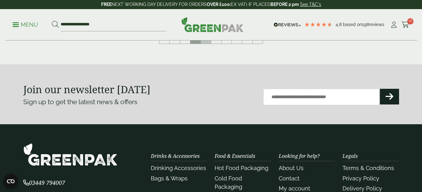
click at [206, 42] on link "8" at bounding box center [206, 39] width 10 height 10
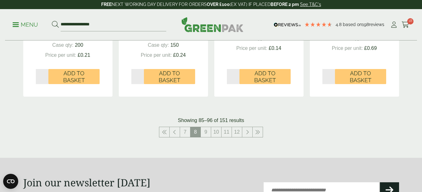
scroll to position [727, 0]
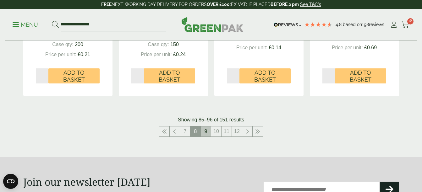
click at [204, 128] on link "9" at bounding box center [206, 132] width 10 height 10
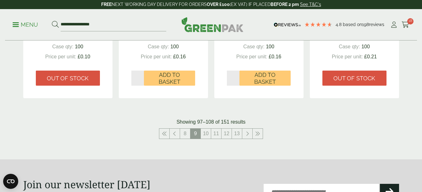
scroll to position [731, 0]
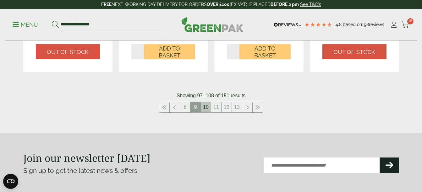
click at [206, 109] on link "10" at bounding box center [206, 107] width 10 height 10
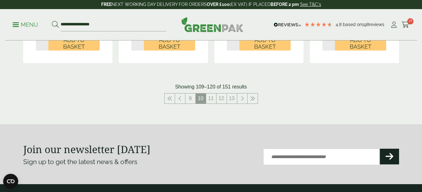
scroll to position [746, 0]
click at [211, 97] on link "11" at bounding box center [211, 98] width 10 height 10
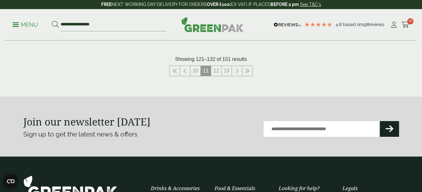
scroll to position [781, 0]
click at [217, 66] on link "12" at bounding box center [216, 71] width 10 height 10
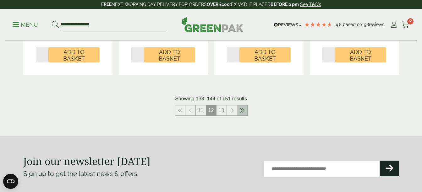
scroll to position [736, 0]
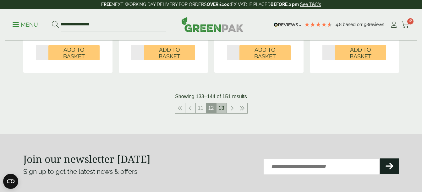
click at [221, 106] on link "13" at bounding box center [222, 108] width 10 height 10
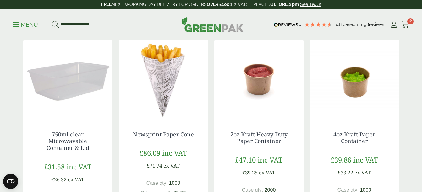
scroll to position [151, 0]
click at [257, 83] on img at bounding box center [258, 80] width 89 height 79
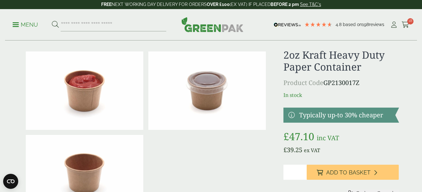
scroll to position [6, 0]
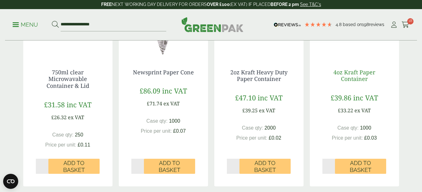
scroll to position [214, 0]
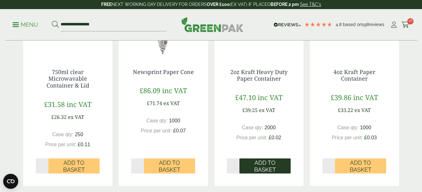
click at [264, 168] on span "Add to Basket" at bounding box center [265, 167] width 42 height 14
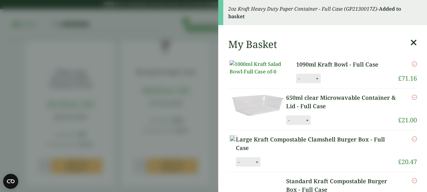
click at [410, 43] on icon at bounding box center [413, 42] width 7 height 9
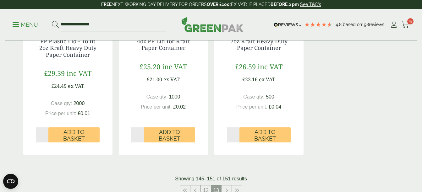
scroll to position [460, 0]
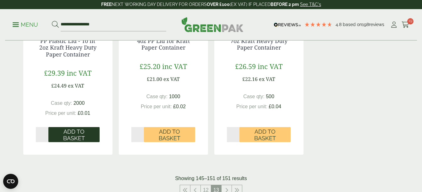
click at [79, 135] on span "Add to Basket" at bounding box center [74, 136] width 42 height 14
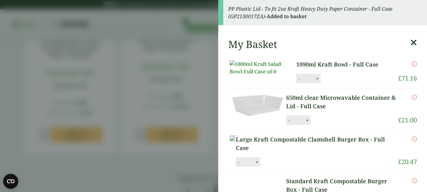
click at [410, 44] on icon at bounding box center [413, 42] width 7 height 9
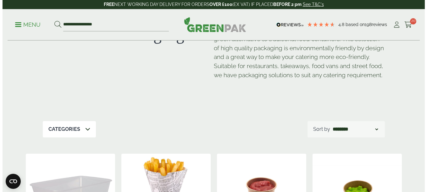
scroll to position [0, 0]
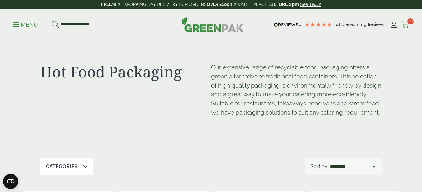
click at [407, 24] on icon at bounding box center [406, 25] width 8 height 6
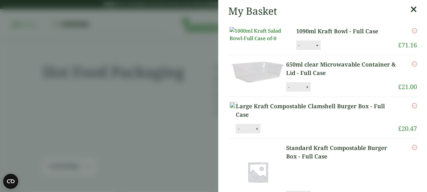
click at [272, 34] on img at bounding box center [257, 34] width 57 height 15
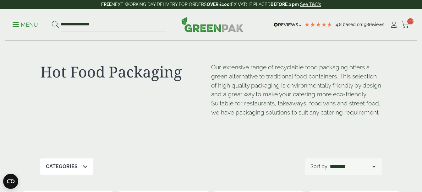
click at [27, 22] on p "Menu" at bounding box center [25, 25] width 25 height 8
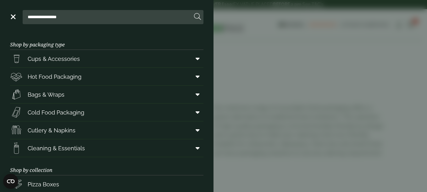
click at [393, 66] on aside "**********" at bounding box center [213, 96] width 427 height 192
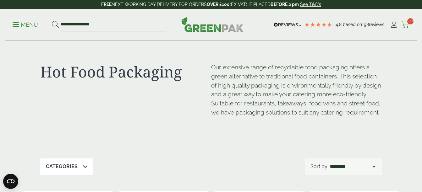
click at [407, 22] on span "20" at bounding box center [410, 21] width 6 height 6
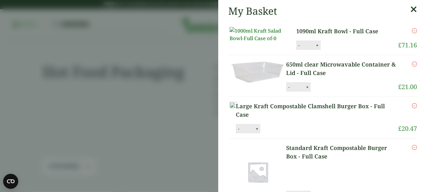
click at [303, 30] on link "1090ml Kraft Bowl - Full Case" at bounding box center [342, 31] width 92 height 8
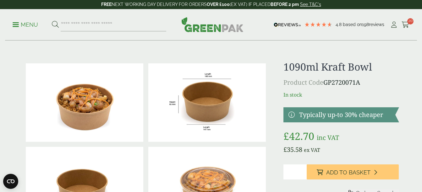
click at [19, 28] on p "Menu" at bounding box center [25, 25] width 25 height 8
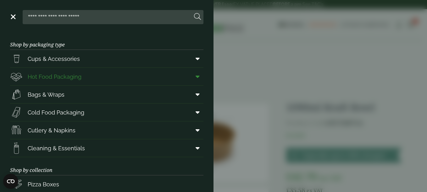
click at [58, 79] on span "Hot Food Packaging" at bounding box center [55, 77] width 54 height 8
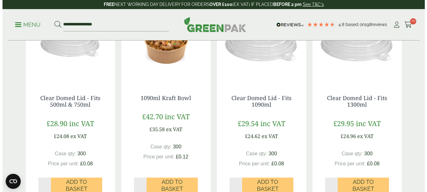
scroll to position [610, 0]
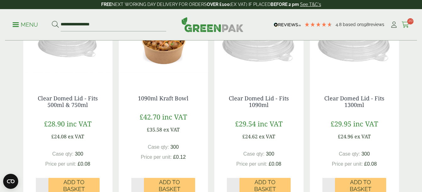
click at [409, 22] on span "20" at bounding box center [410, 21] width 6 height 6
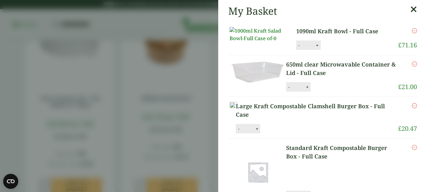
click at [296, 48] on button "-" at bounding box center [298, 45] width 5 height 5
type input "*"
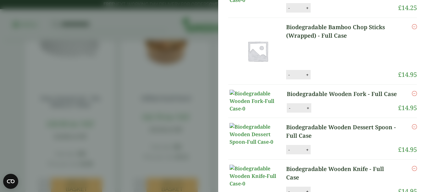
scroll to position [230, 0]
click at [288, 77] on button "-" at bounding box center [288, 74] width 5 height 5
type input "*"
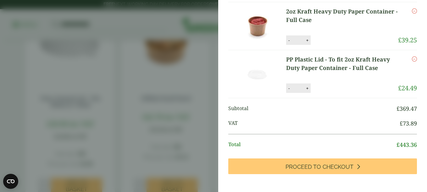
scroll to position [586, 0]
type input "*"
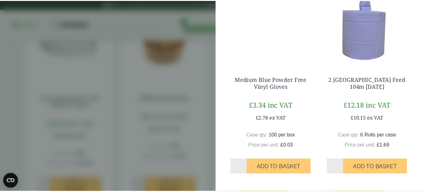
scroll to position [812, 0]
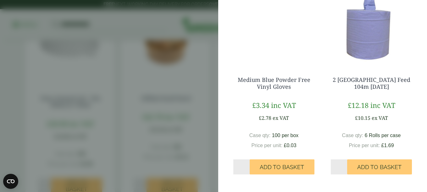
click at [172, 9] on aside "My Basket 1090ml Kraft Bowl - Full Case 1090ml Kraft Bowl - Full Case quantity …" at bounding box center [213, 96] width 427 height 192
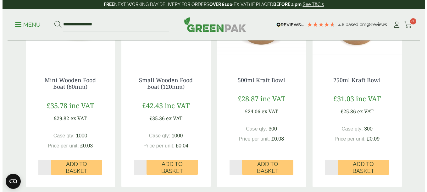
scroll to position [0, 0]
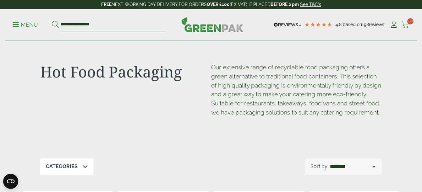
click at [410, 21] on span "20" at bounding box center [410, 21] width 6 height 6
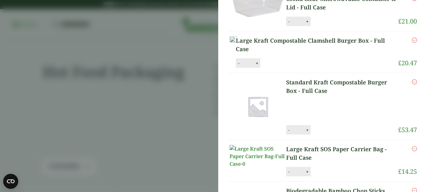
scroll to position [63, 0]
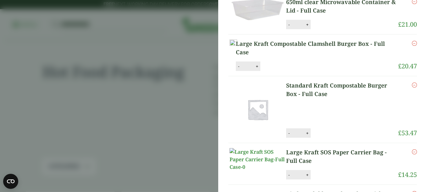
click at [310, 57] on link "Large Kraft Compostable Clamshell Burger Box - Full Case" at bounding box center [317, 48] width 162 height 17
